Goal: Task Accomplishment & Management: Manage account settings

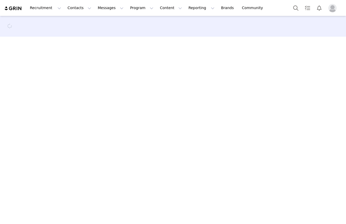
click at [113, 95] on main at bounding box center [173, 119] width 346 height 207
click at [109, 60] on main at bounding box center [173, 119] width 346 height 207
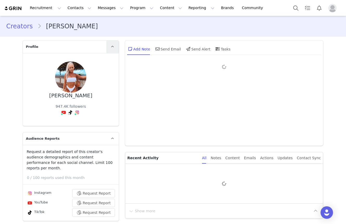
type input "+61 ([GEOGRAPHIC_DATA])"
click at [107, 41] on link at bounding box center [112, 47] width 12 height 12
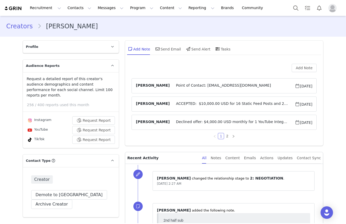
click at [49, 51] on p "Profile" at bounding box center [64, 47] width 83 height 12
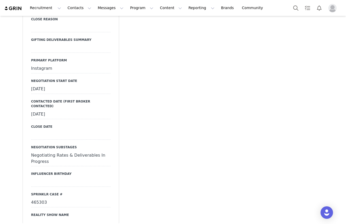
scroll to position [846, 0]
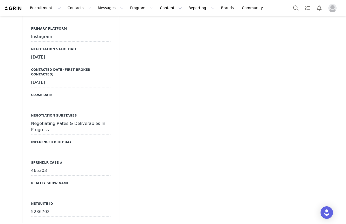
click at [49, 119] on div "Negotiating Rates & Deliverables In Progress" at bounding box center [70, 126] width 79 height 15
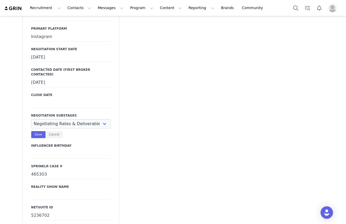
click at [49, 119] on div "N/A Negotiating Rates & Deliverables In Progress Vendor Portal In Progress Cont…" at bounding box center [70, 128] width 79 height 19
click at [49, 119] on select "N/A Negotiating Rates & Deliverables In Progress Vendor Portal In Progress Cont…" at bounding box center [70, 123] width 79 height 9
select select "Vendor Portal In Progress"
click at [31, 119] on select "N/A Negotiating Rates & Deliverables In Progress Vendor Portal In Progress Cont…" at bounding box center [70, 123] width 79 height 9
drag, startPoint x: 49, startPoint y: 70, endPoint x: 39, endPoint y: 75, distance: 11.6
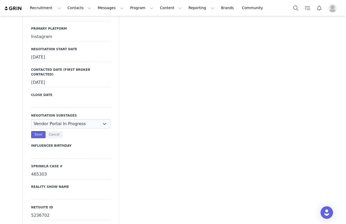
click at [39, 131] on button "Save" at bounding box center [38, 134] width 14 height 7
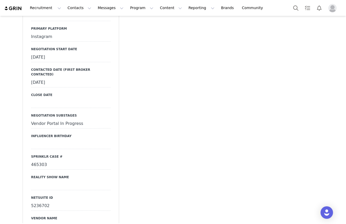
click at [42, 119] on div "Vendor Portal In Progress" at bounding box center [70, 123] width 79 height 9
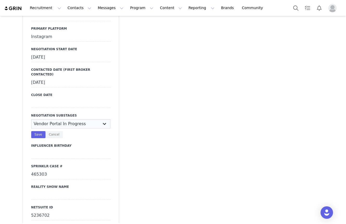
click at [45, 119] on select "N/A Negotiating Rates & Deliverables In Progress Vendor Portal In Progress Cont…" at bounding box center [70, 123] width 79 height 9
select select "Contract In Progress"
click at [31, 119] on select "N/A Negotiating Rates & Deliverables In Progress Vendor Portal In Progress Cont…" at bounding box center [70, 123] width 79 height 9
click at [39, 131] on button "Save" at bounding box center [38, 134] width 14 height 7
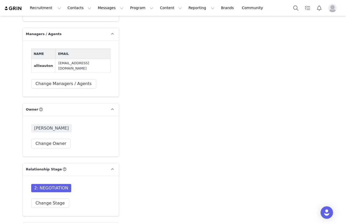
scroll to position [1462, 0]
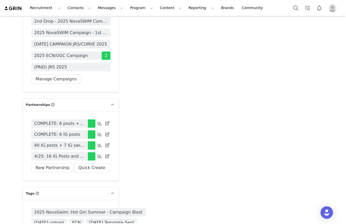
scroll to position [1819, 0]
click at [99, 154] on icon at bounding box center [100, 156] width 4 height 4
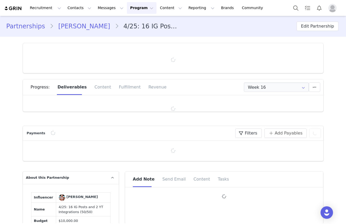
type input "+61 ([GEOGRAPHIC_DATA])"
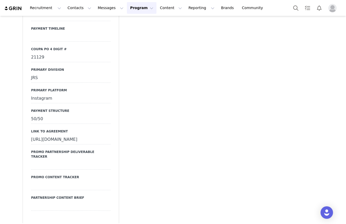
scroll to position [1864, 0]
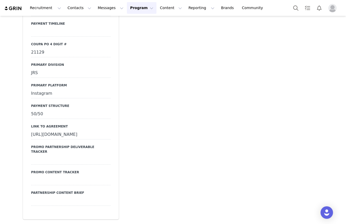
click at [66, 130] on div "https://ironcladapp.com/c/621679b0ff9c731d573f2628/contracts/IC-15013/documents…" at bounding box center [70, 134] width 79 height 9
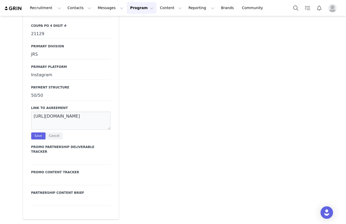
click at [66, 124] on textarea "https://ironcladapp.com/c/621679b0ff9c731d573f2628/contracts/IC-15013/documents…" at bounding box center [70, 120] width 79 height 18
click at [44, 38] on div "21129" at bounding box center [70, 33] width 79 height 9
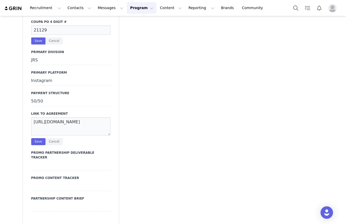
click at [44, 35] on input "21129" at bounding box center [70, 29] width 79 height 9
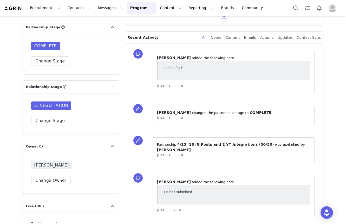
scroll to position [18, 0]
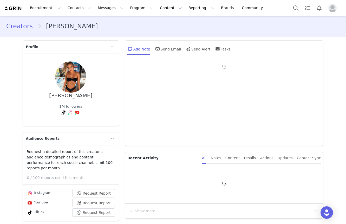
type input "+61 ([GEOGRAPHIC_DATA])"
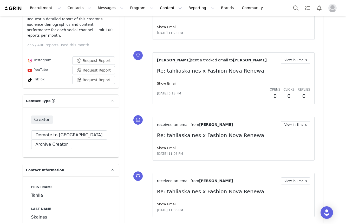
scroll to position [133, 0]
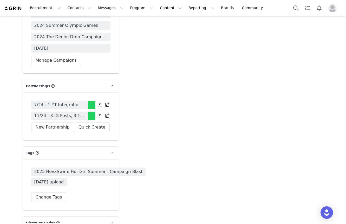
scroll to position [1848, 0]
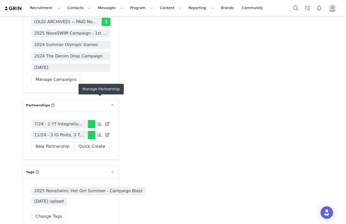
click at [99, 131] on span at bounding box center [100, 134] width 6 height 6
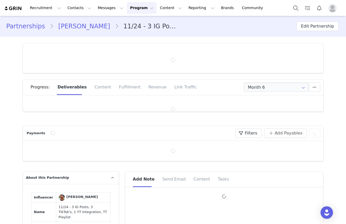
type input "+61 ([GEOGRAPHIC_DATA])"
